Goal: Browse casually: Explore the website without a specific task or goal

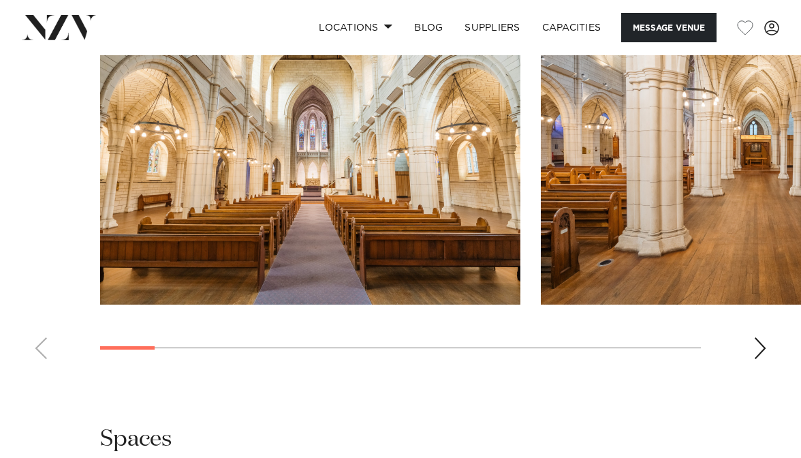
scroll to position [1440, 0]
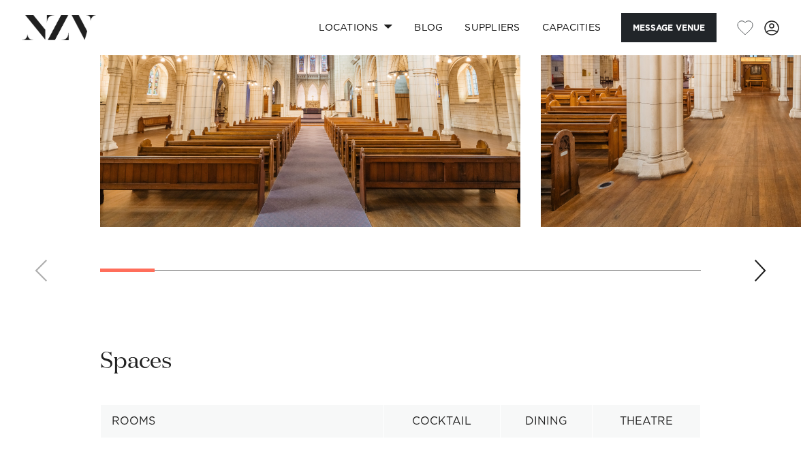
click at [762, 281] on div "Next slide" at bounding box center [760, 270] width 14 height 22
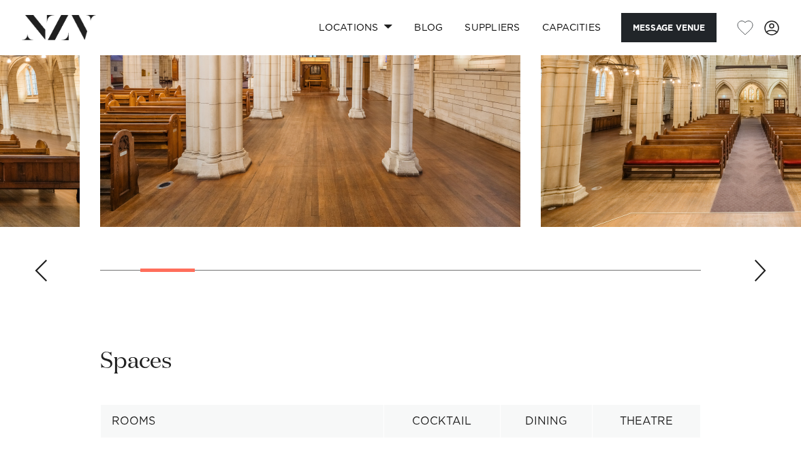
click at [762, 281] on div "Next slide" at bounding box center [760, 270] width 14 height 22
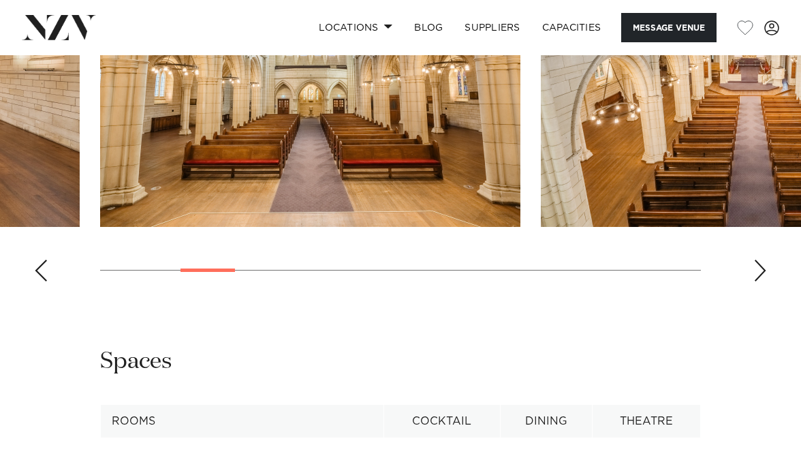
click at [762, 281] on div "Next slide" at bounding box center [760, 270] width 14 height 22
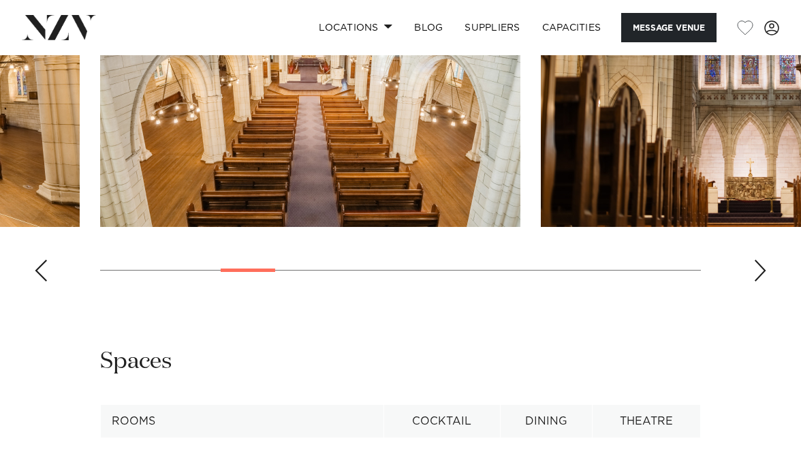
click at [762, 281] on div "Next slide" at bounding box center [760, 270] width 14 height 22
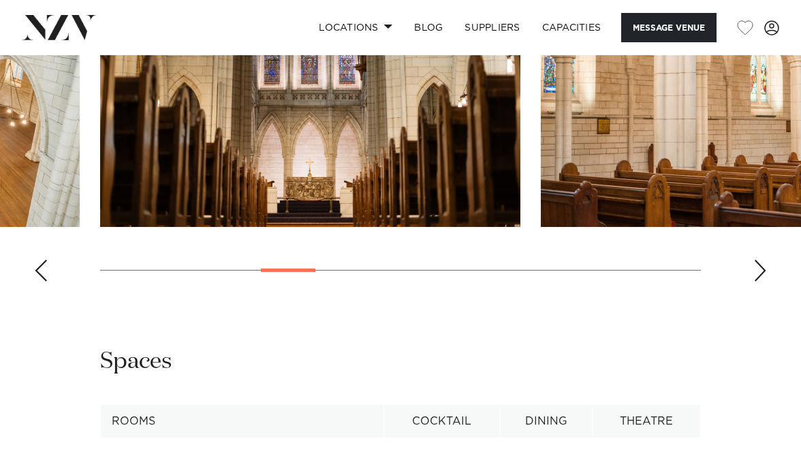
click at [762, 281] on div "Next slide" at bounding box center [760, 270] width 14 height 22
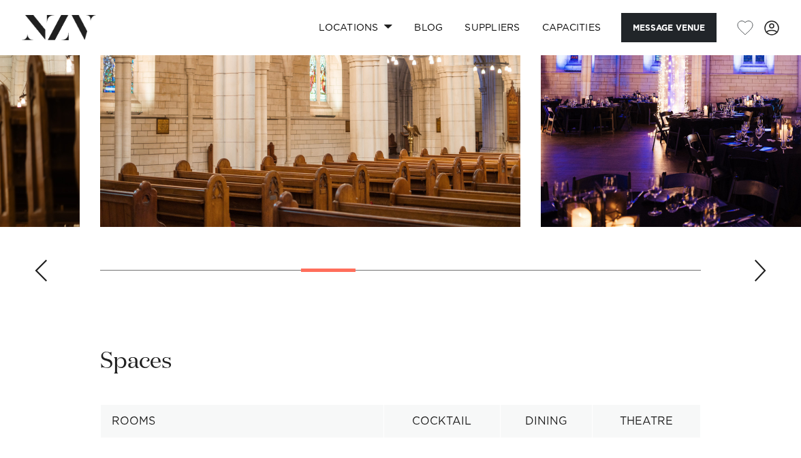
click at [762, 281] on div "Next slide" at bounding box center [760, 270] width 14 height 22
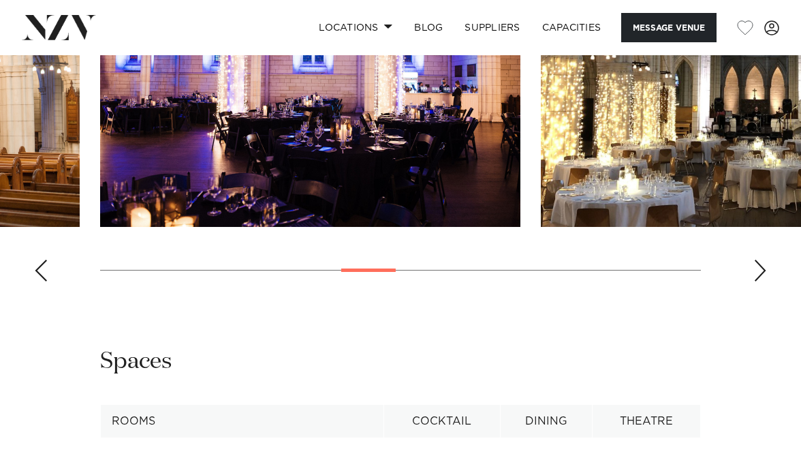
click at [763, 281] on div "Next slide" at bounding box center [760, 270] width 14 height 22
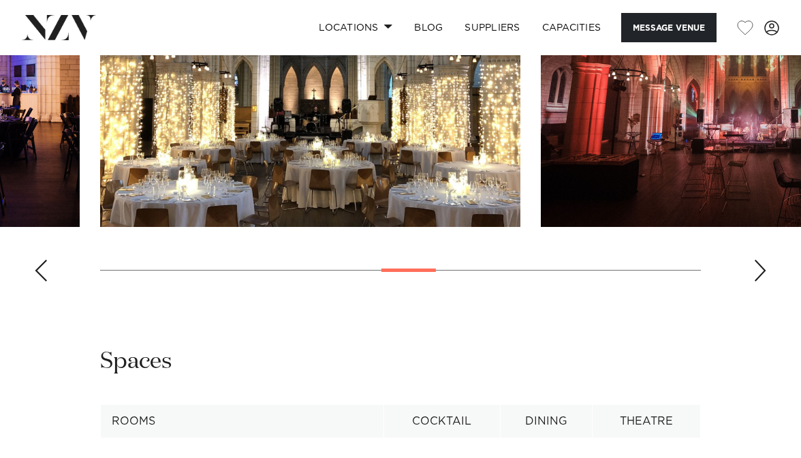
click at [763, 281] on div "Next slide" at bounding box center [760, 270] width 14 height 22
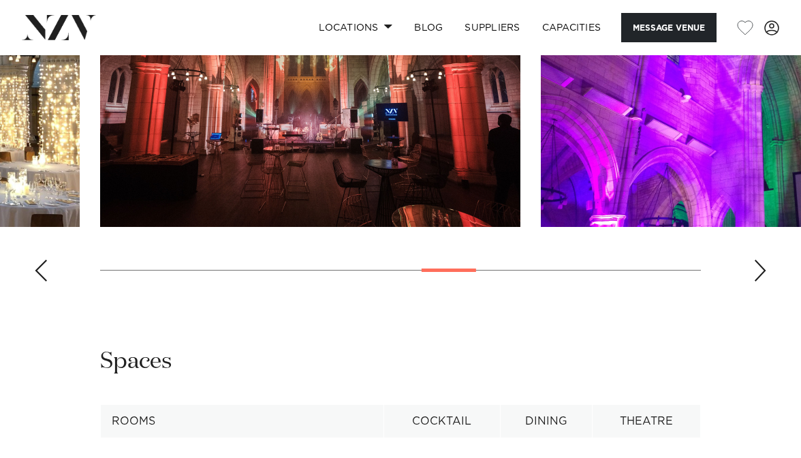
click at [39, 281] on div "Previous slide" at bounding box center [41, 270] width 14 height 22
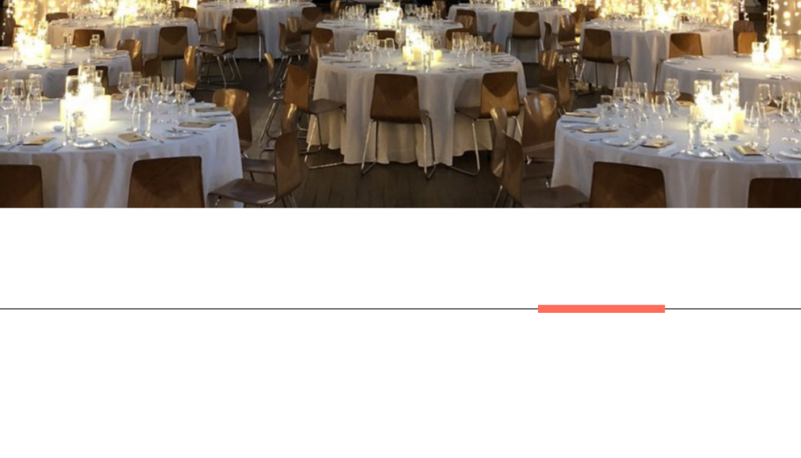
scroll to position [1392, 0]
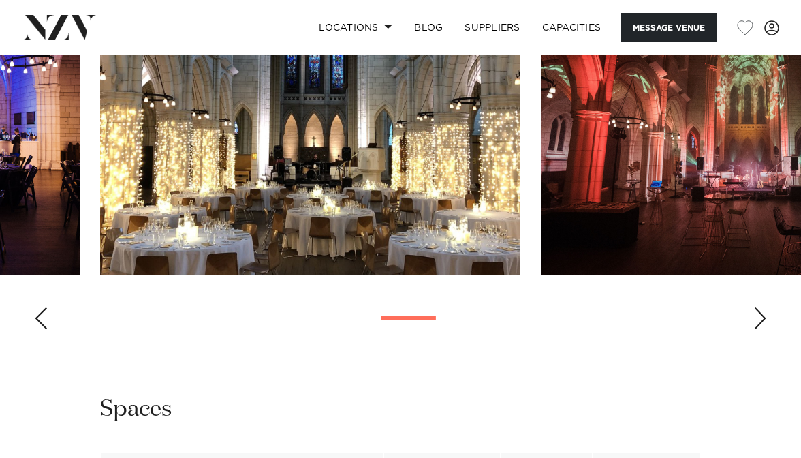
click at [760, 329] on div "Next slide" at bounding box center [760, 318] width 14 height 22
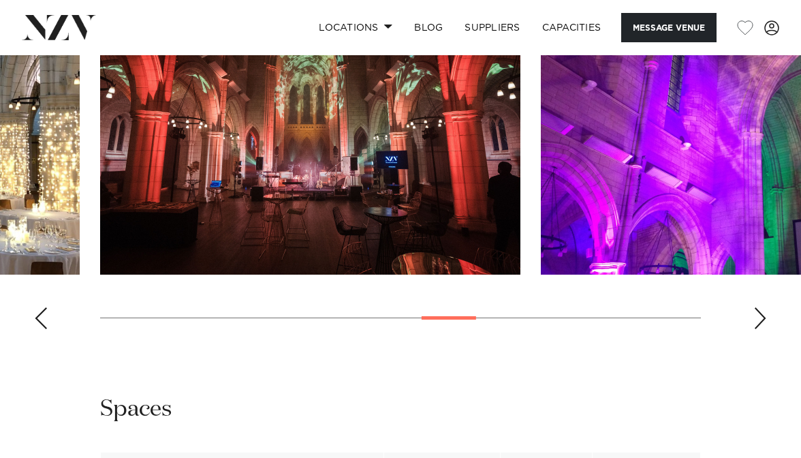
click at [761, 329] on div "Next slide" at bounding box center [760, 318] width 14 height 22
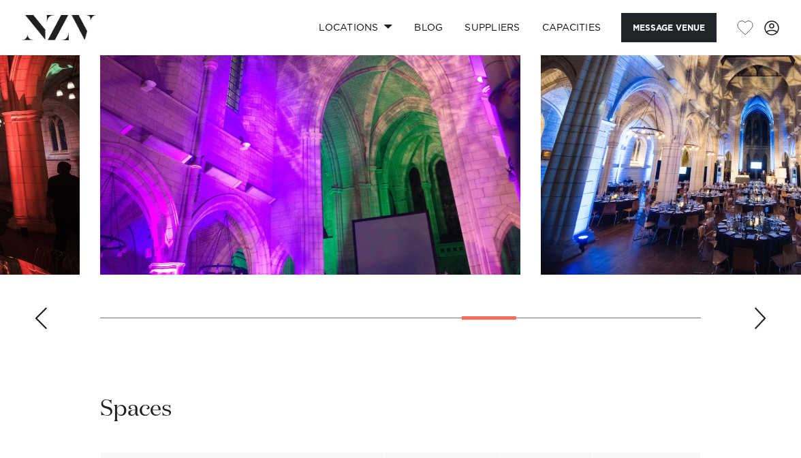
click at [761, 329] on div "Next slide" at bounding box center [760, 318] width 14 height 22
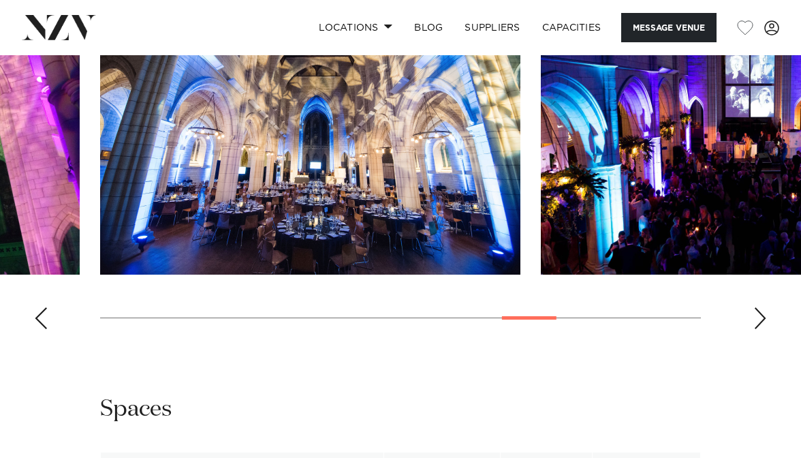
click at [761, 329] on div "Next slide" at bounding box center [760, 318] width 14 height 22
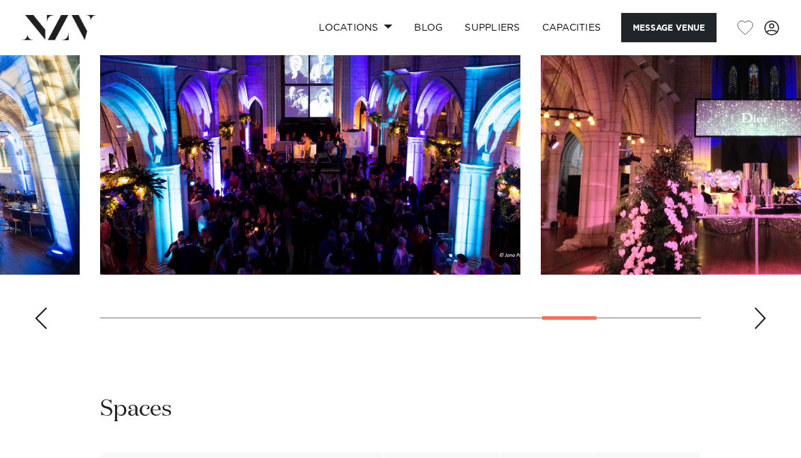
click at [764, 329] on div "Next slide" at bounding box center [760, 318] width 14 height 22
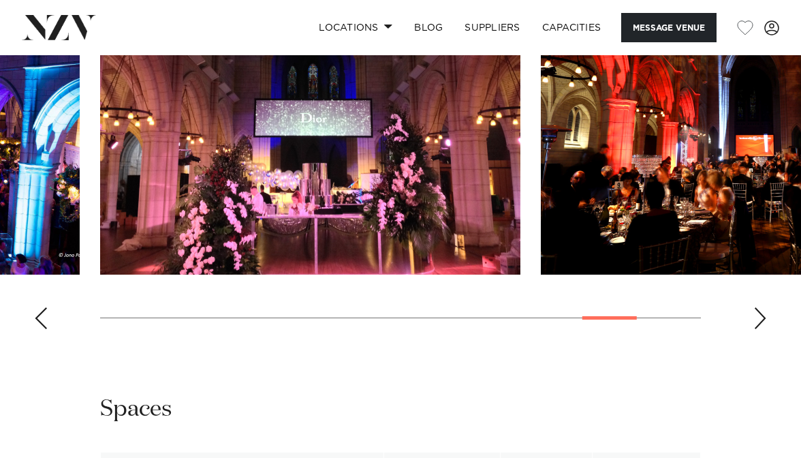
click at [764, 329] on div "Next slide" at bounding box center [760, 318] width 14 height 22
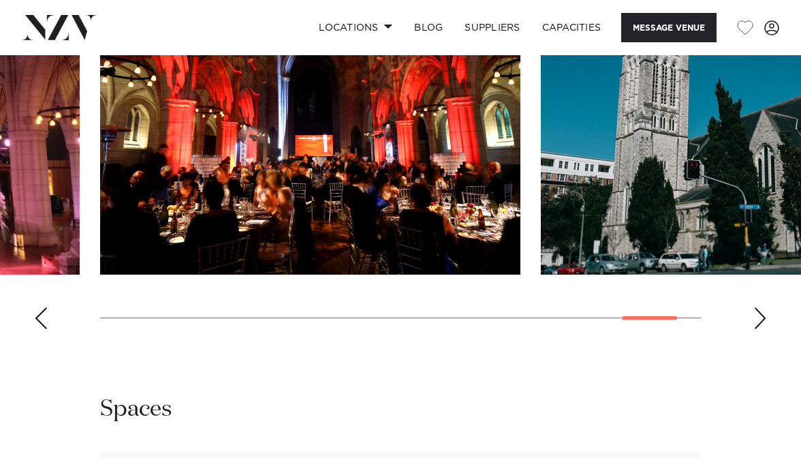
click at [764, 329] on div "Next slide" at bounding box center [760, 318] width 14 height 22
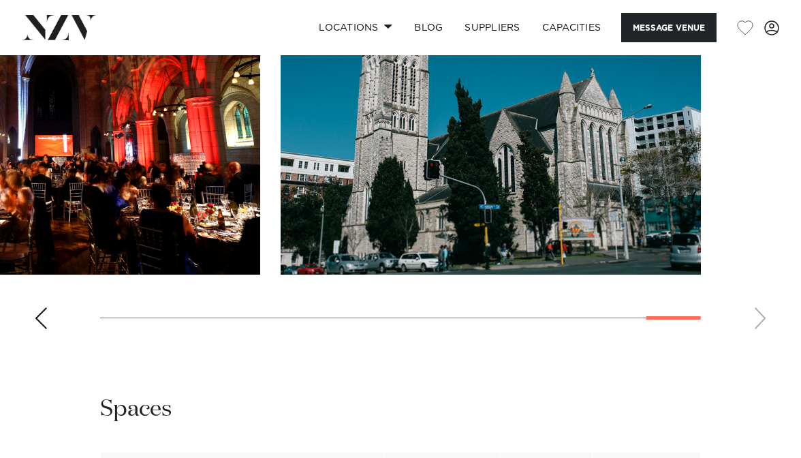
click at [759, 340] on swiper-container at bounding box center [400, 153] width 801 height 374
